Goal: Navigation & Orientation: Find specific page/section

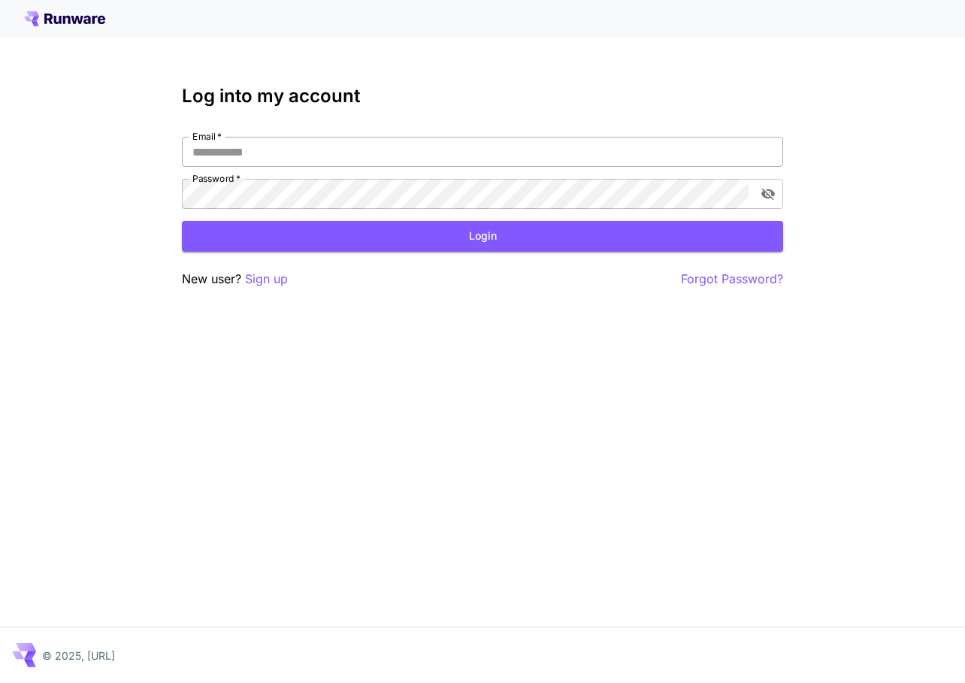
click at [370, 144] on input "Email   *" at bounding box center [482, 152] width 601 height 30
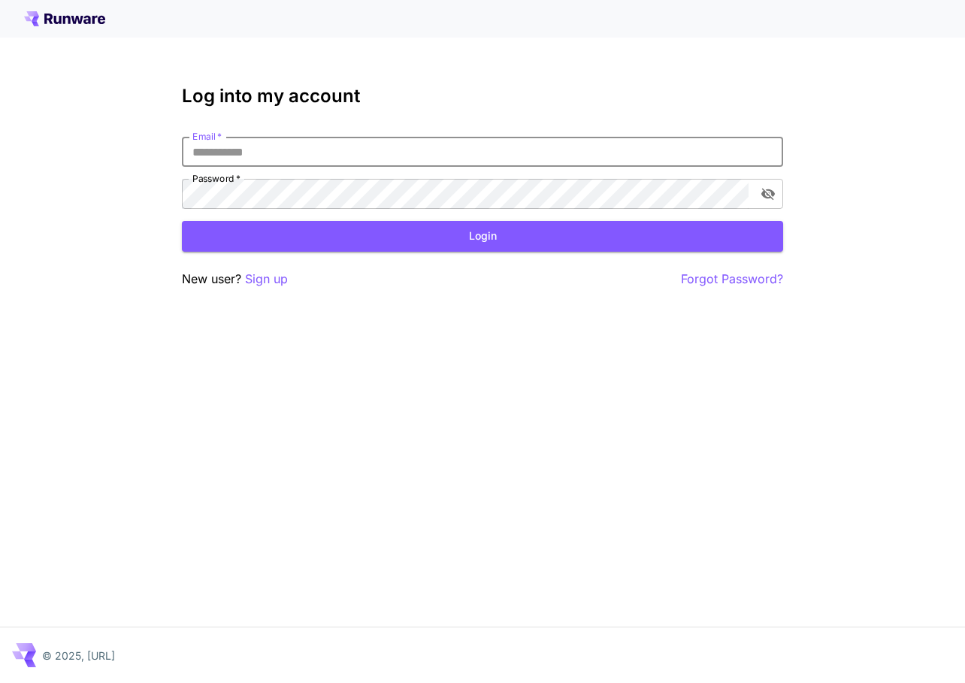
type input "**********"
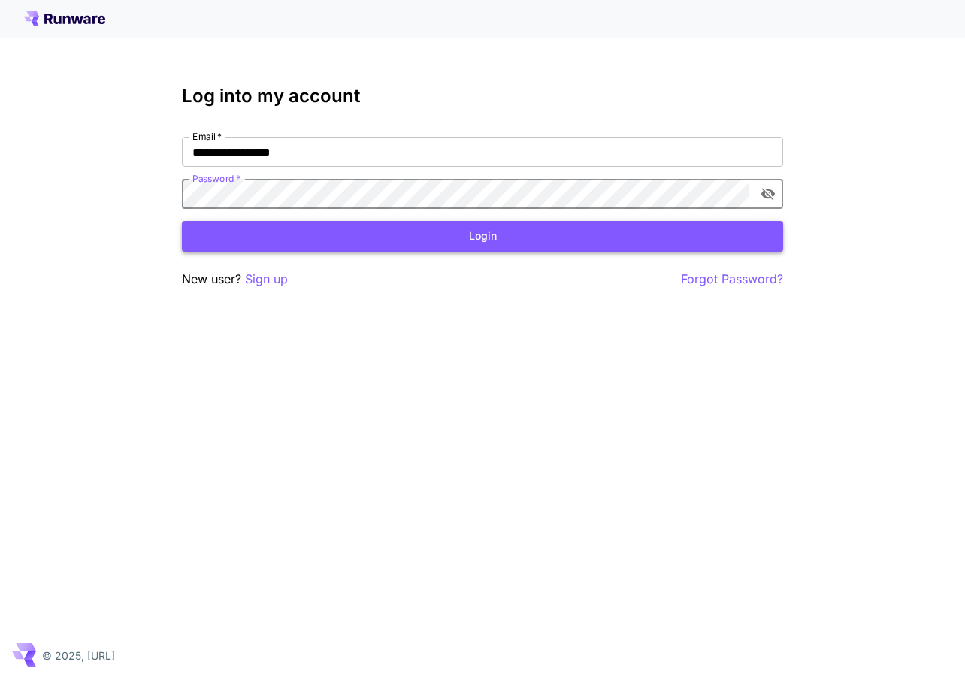
click at [416, 230] on button "Login" at bounding box center [482, 236] width 601 height 31
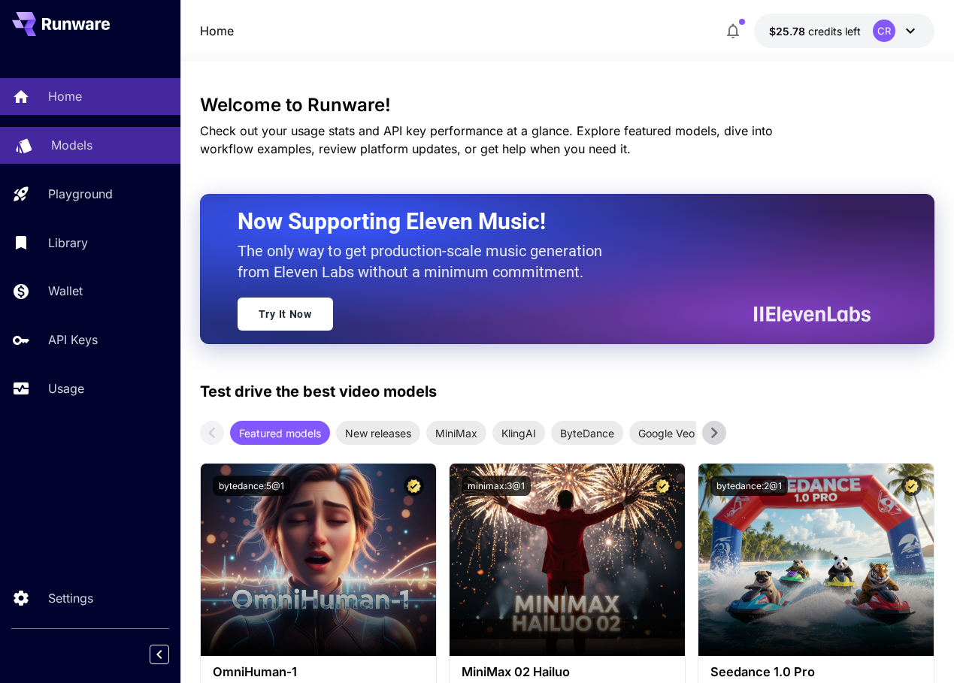
click at [77, 150] on p "Models" at bounding box center [71, 145] width 41 height 18
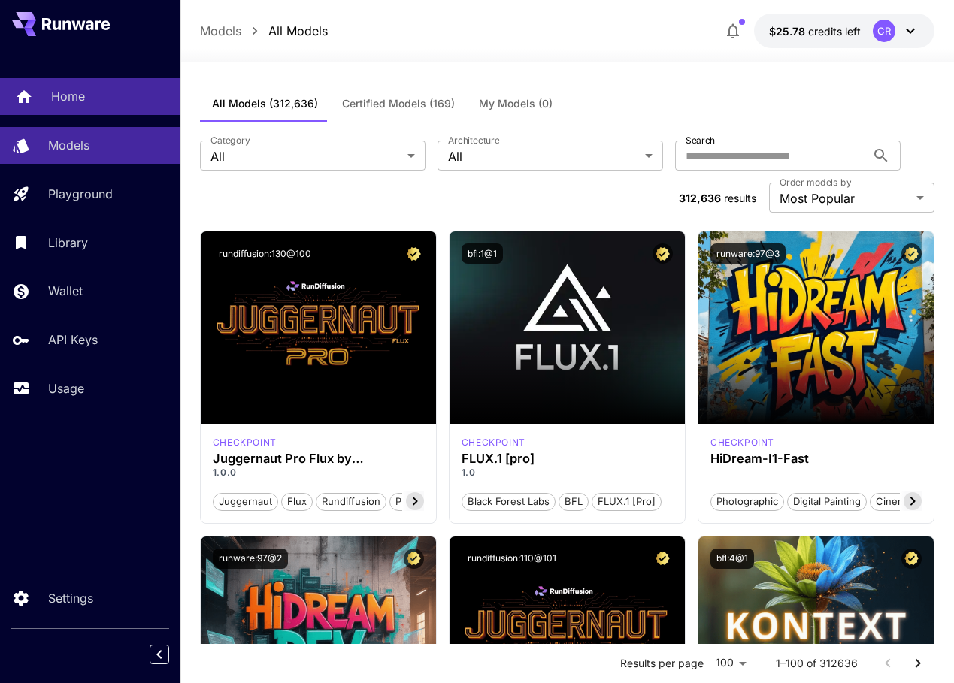
click at [102, 101] on div "Home" at bounding box center [109, 96] width 117 height 18
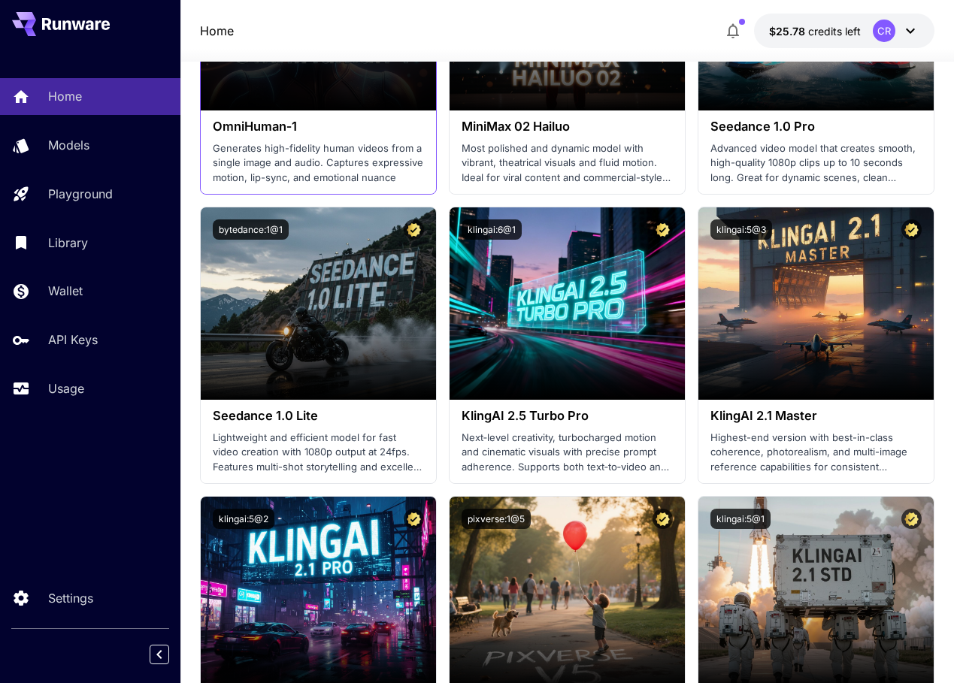
scroll to position [599, 0]
